Goal: Find contact information: Find contact information

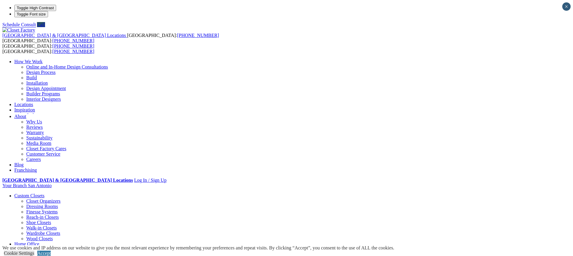
click at [33, 102] on link "Locations" at bounding box center [23, 104] width 19 height 5
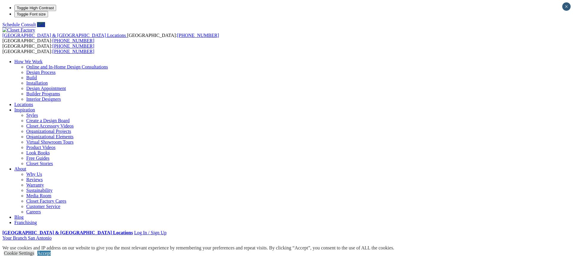
type input "*****"
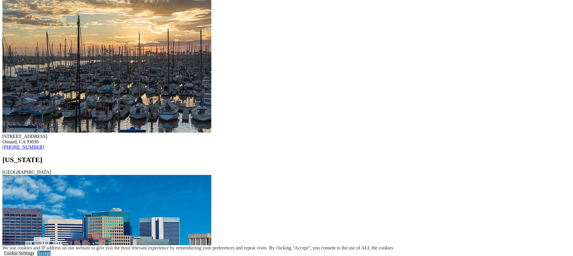
scroll to position [2957, 0]
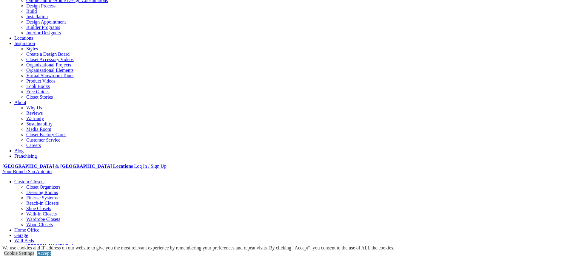
scroll to position [66, 0]
drag, startPoint x: 227, startPoint y: 108, endPoint x: 186, endPoint y: 109, distance: 41.2
copy div "(210) 866-0776"
